Goal: Information Seeking & Learning: Learn about a topic

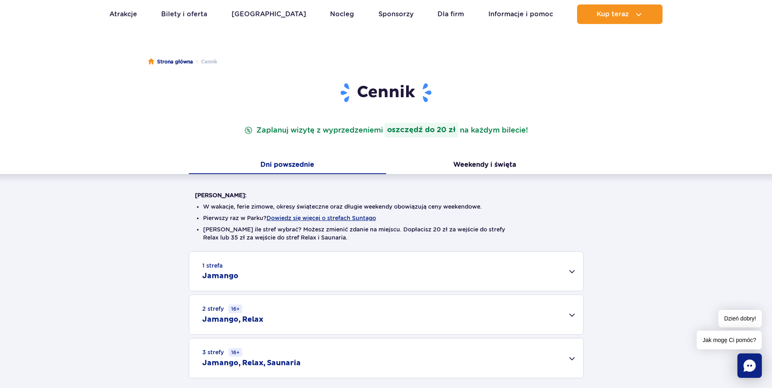
scroll to position [81, 0]
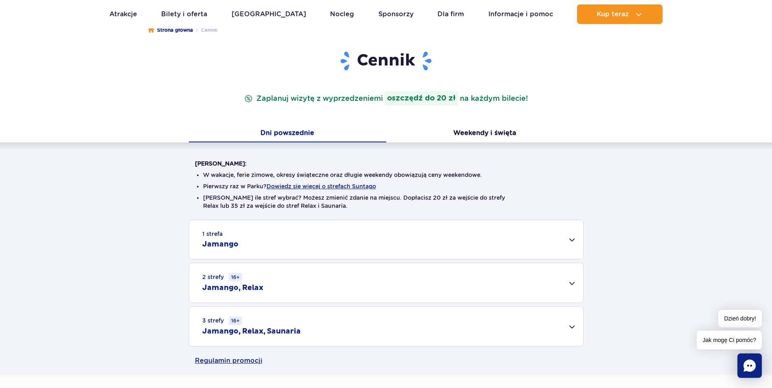
click at [572, 328] on div "3 strefy 16+ Jamango, Relax, Saunaria" at bounding box center [386, 326] width 394 height 39
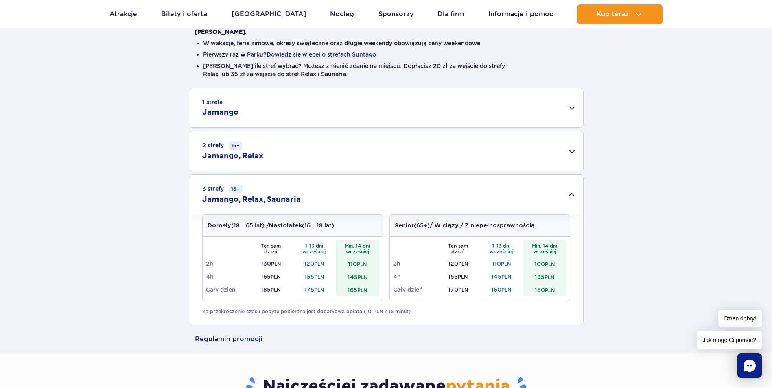
scroll to position [0, 0]
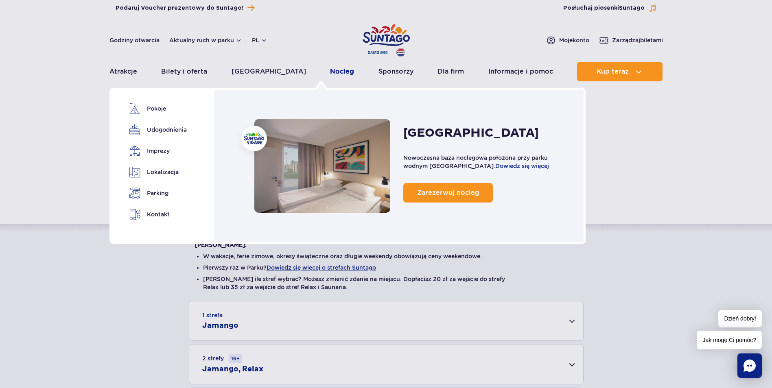
click at [330, 70] on link "Nocleg" at bounding box center [342, 72] width 24 height 20
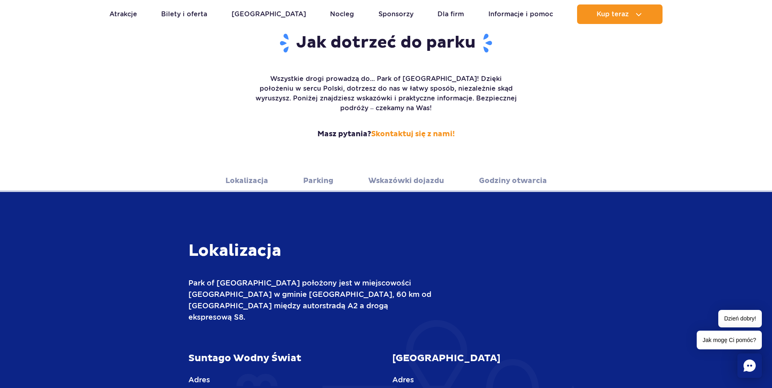
scroll to position [122, 0]
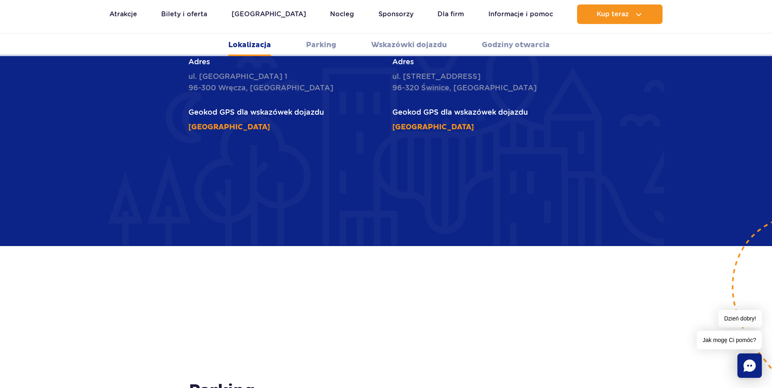
scroll to position [448, 0]
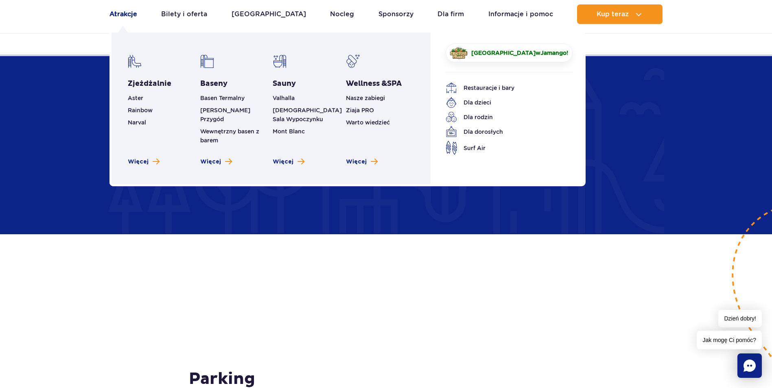
click at [130, 14] on link "Atrakcje" at bounding box center [123, 14] width 28 height 20
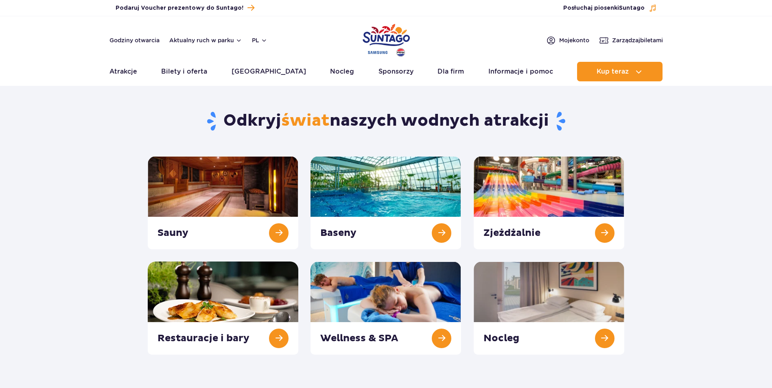
click at [130, 14] on div "Podaruj voucher Podaruj Voucher prezentowy do Suntago! Zarządzaj biletami Posłu…" at bounding box center [386, 8] width 772 height 16
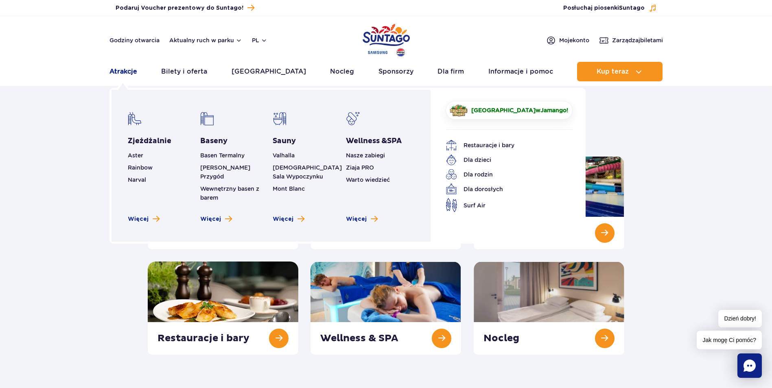
click at [118, 73] on link "Atrakcje" at bounding box center [123, 72] width 28 height 20
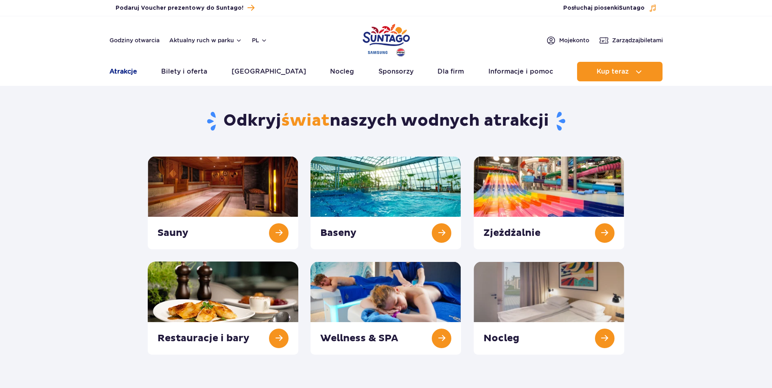
click at [116, 71] on link "Atrakcje" at bounding box center [123, 72] width 28 height 20
click at [229, 188] on link at bounding box center [223, 202] width 151 height 93
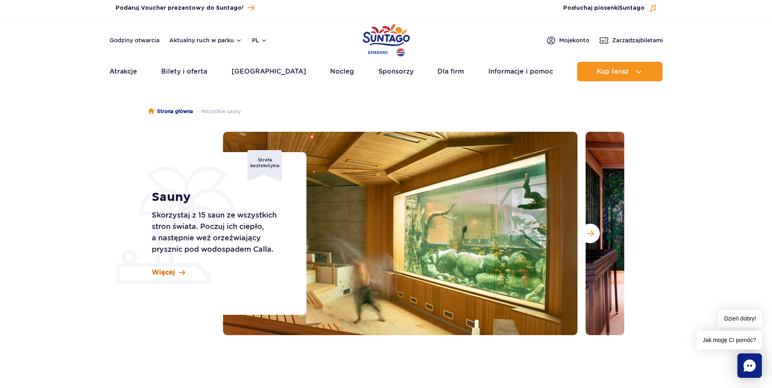
click at [173, 270] on span "Więcej" at bounding box center [163, 272] width 23 height 9
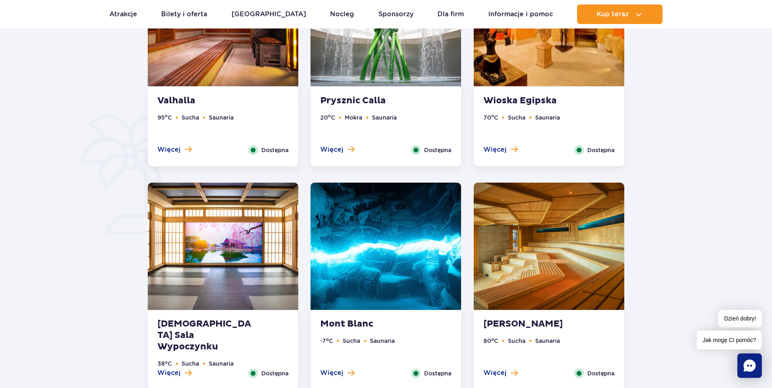
scroll to position [573, 0]
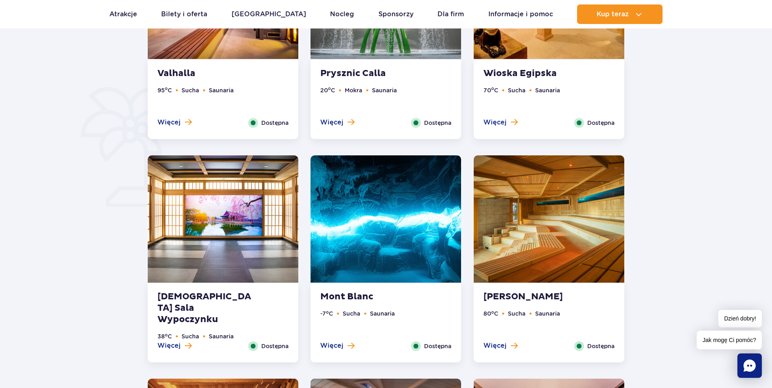
click at [528, 238] on img at bounding box center [549, 218] width 151 height 127
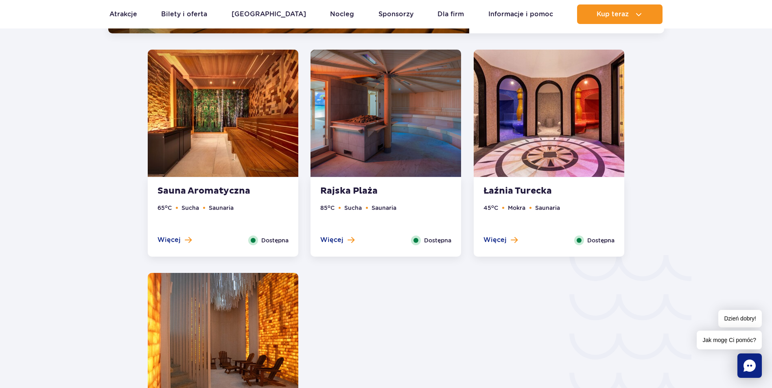
scroll to position [1149, 0]
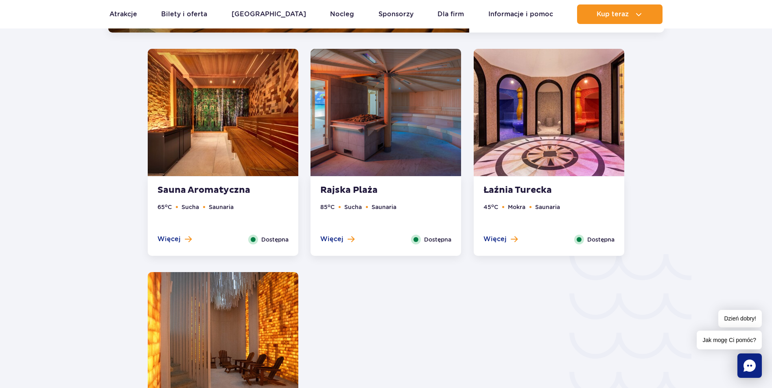
click at [344, 146] on img at bounding box center [385, 112] width 151 height 127
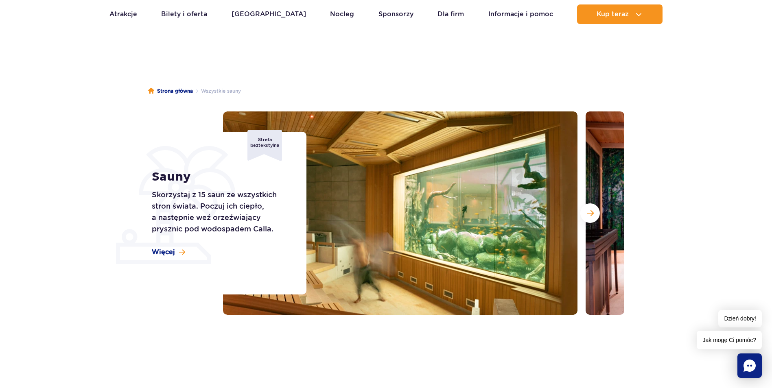
scroll to position [41, 0]
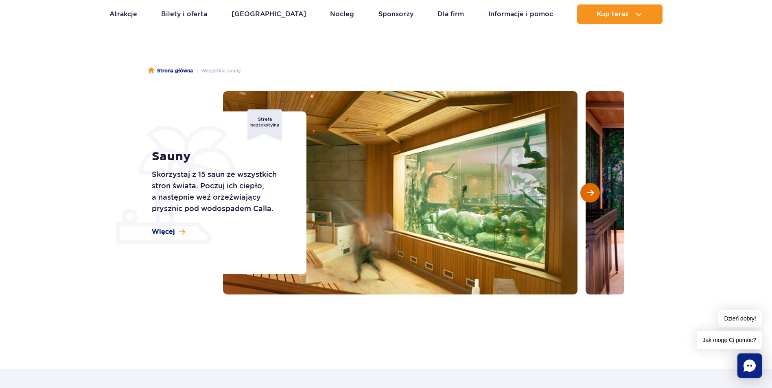
click at [590, 195] on span "Następny slajd" at bounding box center [590, 192] width 7 height 7
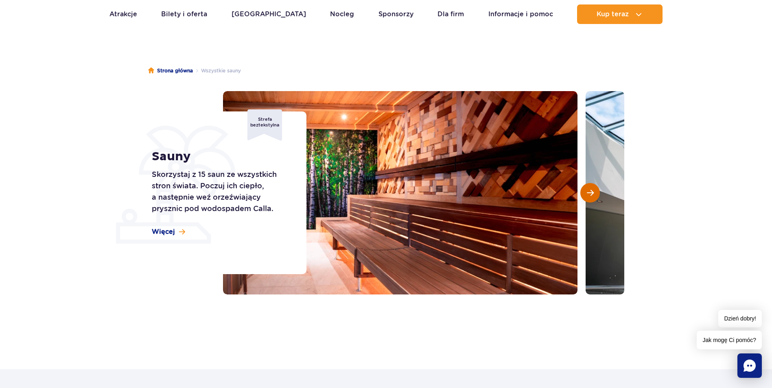
click at [590, 195] on span "Następny slajd" at bounding box center [590, 192] width 7 height 7
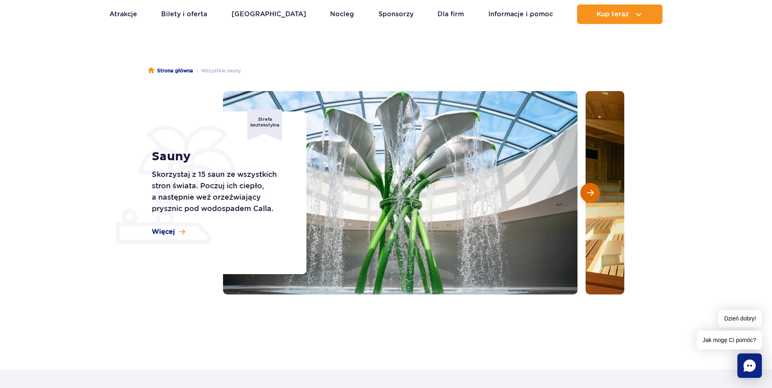
click at [590, 195] on span "Następny slajd" at bounding box center [590, 192] width 7 height 7
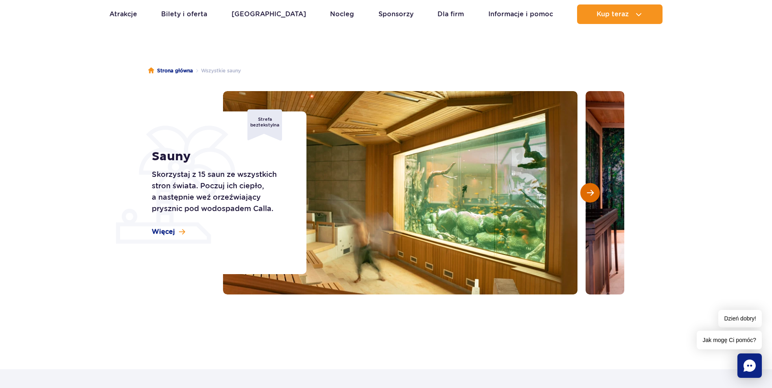
click at [590, 195] on span "Następny slajd" at bounding box center [590, 192] width 7 height 7
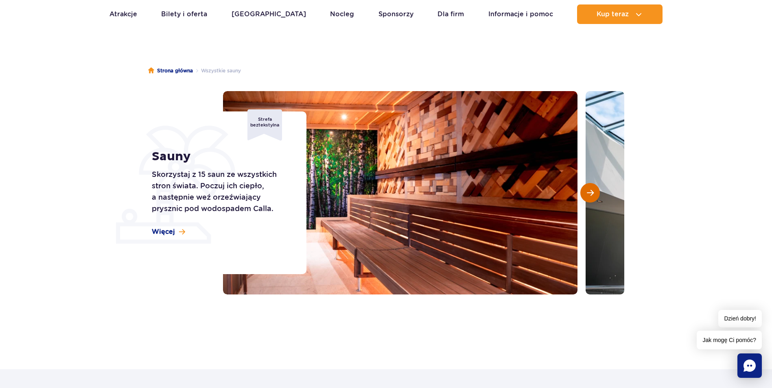
click at [590, 195] on span "Następny slajd" at bounding box center [590, 192] width 7 height 7
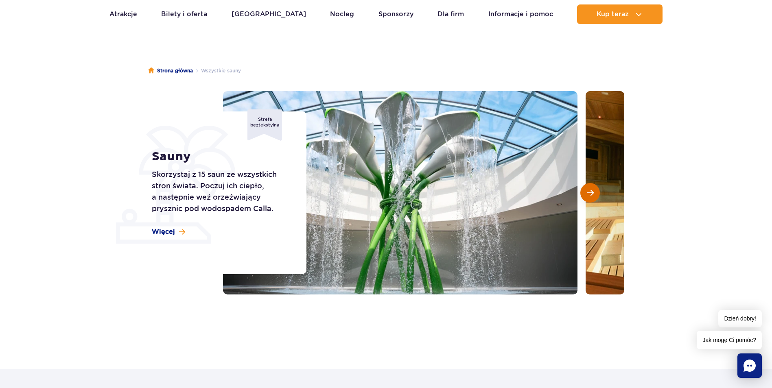
click at [590, 195] on span "Następny slajd" at bounding box center [590, 192] width 7 height 7
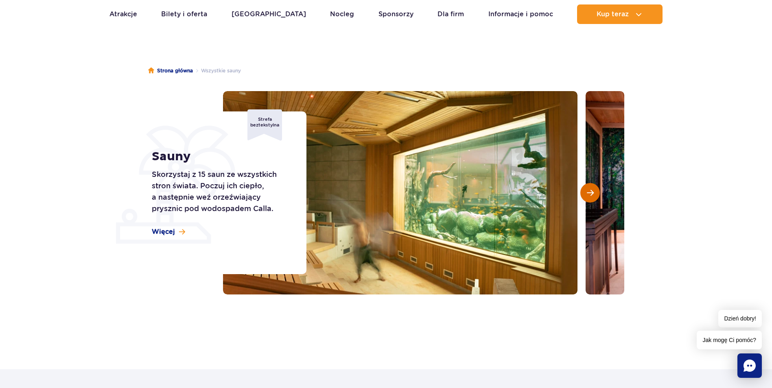
click at [590, 195] on span "Następny slajd" at bounding box center [590, 192] width 7 height 7
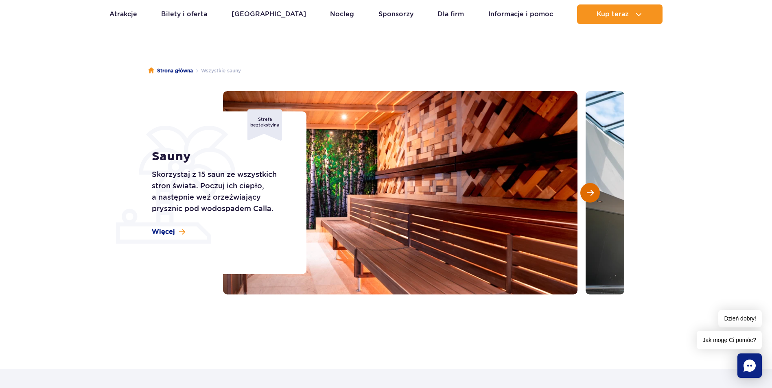
click at [590, 195] on span "Następny slajd" at bounding box center [590, 192] width 7 height 7
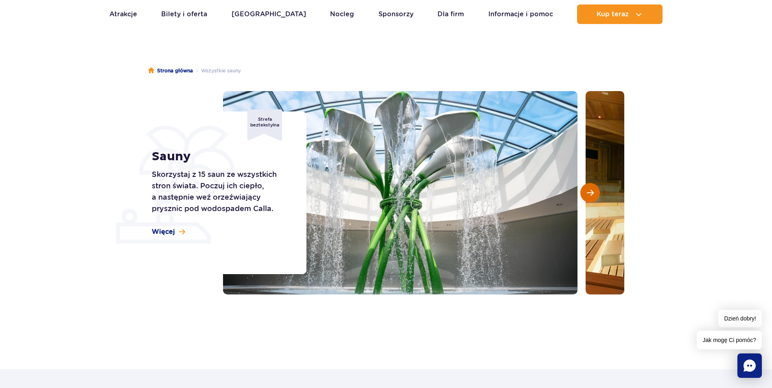
click at [590, 195] on span "Następny slajd" at bounding box center [590, 192] width 7 height 7
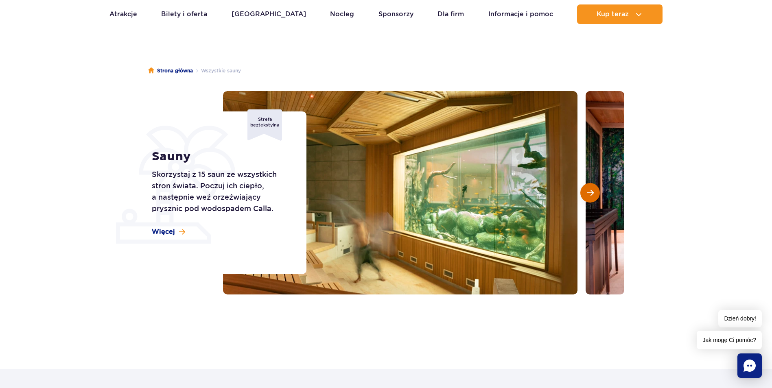
click at [590, 195] on span "Następny slajd" at bounding box center [590, 192] width 7 height 7
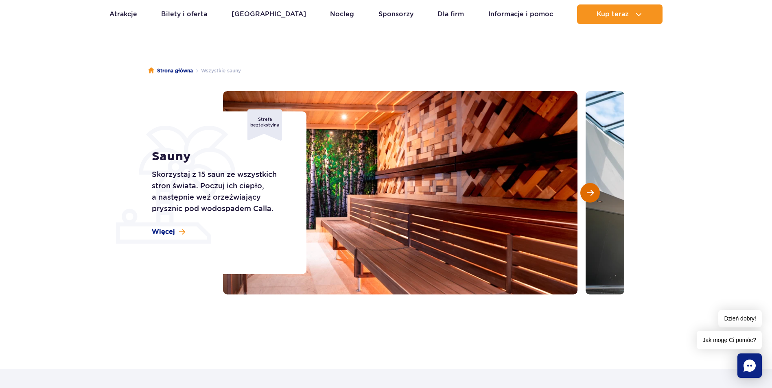
click at [590, 195] on span "Następny slajd" at bounding box center [590, 192] width 7 height 7
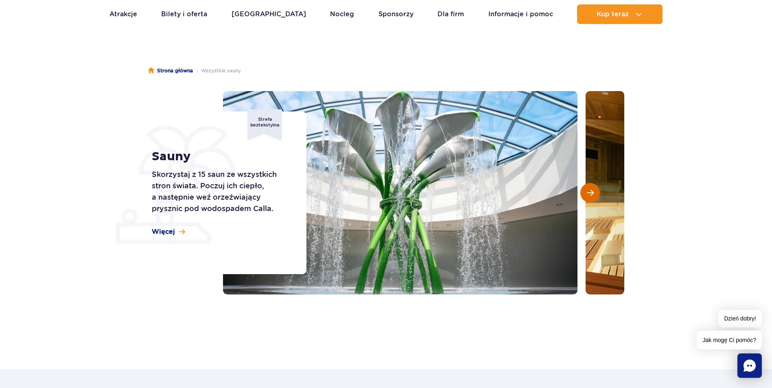
click at [590, 195] on span "Następny slajd" at bounding box center [590, 192] width 7 height 7
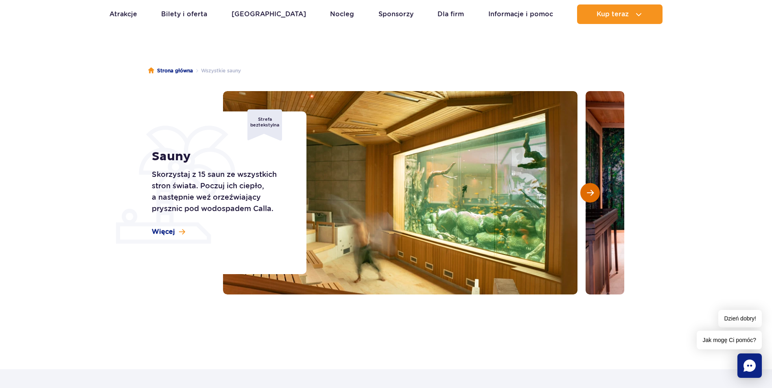
click at [590, 195] on span "Następny slajd" at bounding box center [590, 192] width 7 height 7
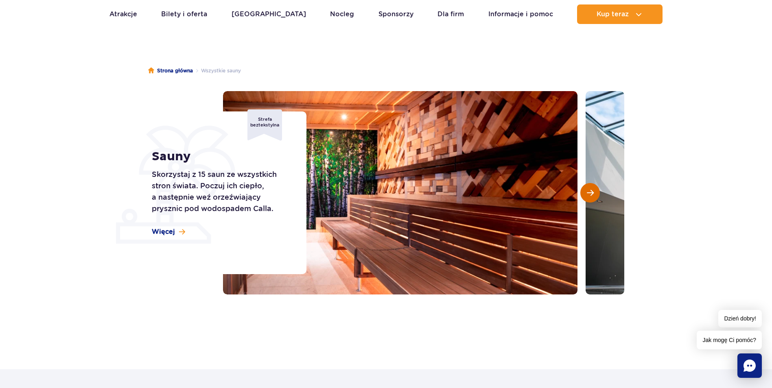
click at [590, 195] on span "Następny slajd" at bounding box center [590, 192] width 7 height 7
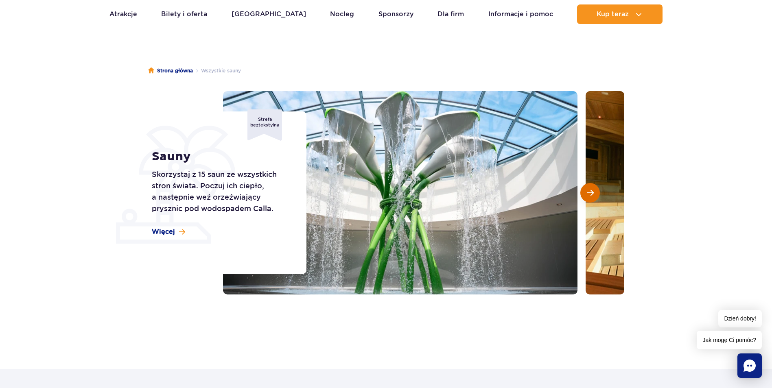
click at [590, 195] on span "Następny slajd" at bounding box center [590, 192] width 7 height 7
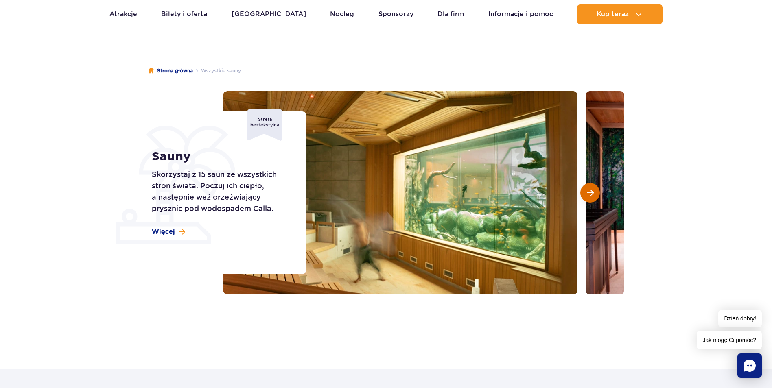
click at [590, 195] on span "Następny slajd" at bounding box center [590, 192] width 7 height 7
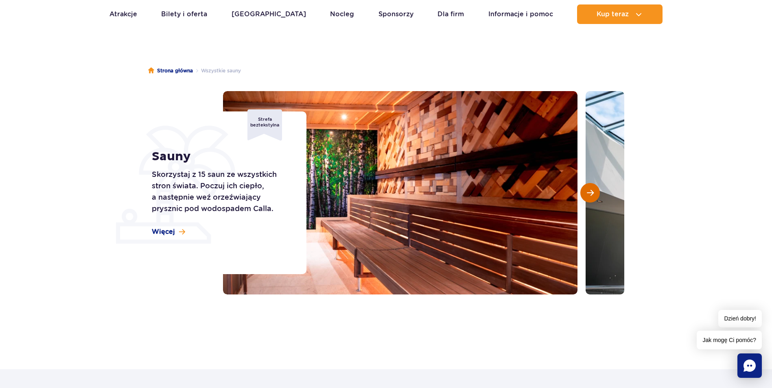
click at [590, 195] on span "Następny slajd" at bounding box center [590, 192] width 7 height 7
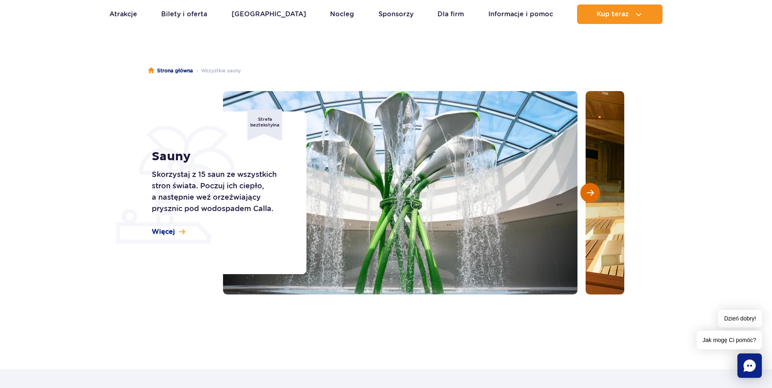
click at [590, 195] on span "Następny slajd" at bounding box center [590, 192] width 7 height 7
